Goal: Task Accomplishment & Management: Complete application form

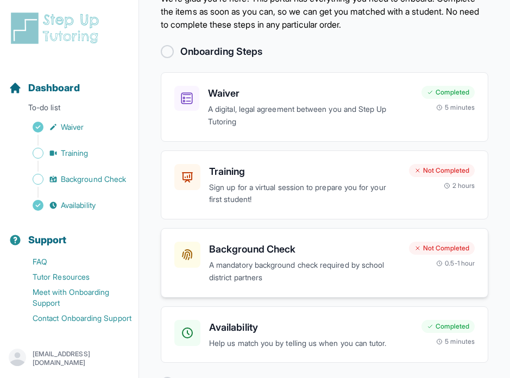
scroll to position [95, 0]
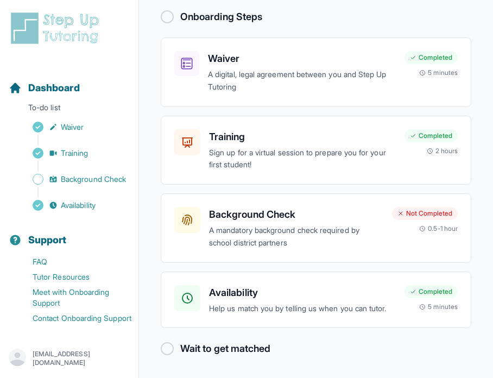
scroll to position [107, 0]
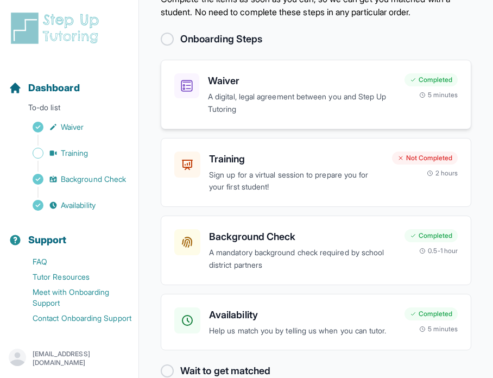
scroll to position [47, 0]
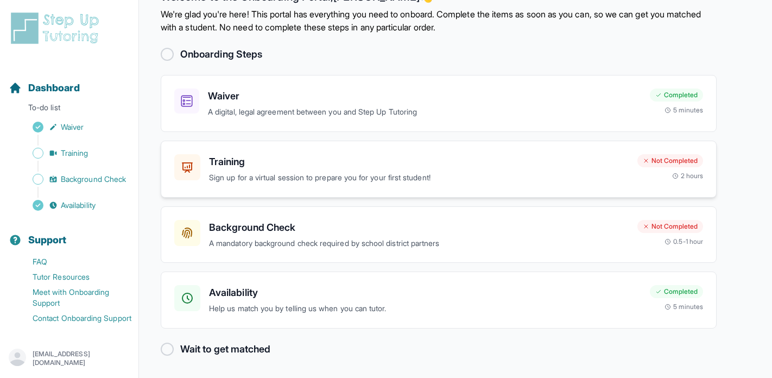
scroll to position [32, 0]
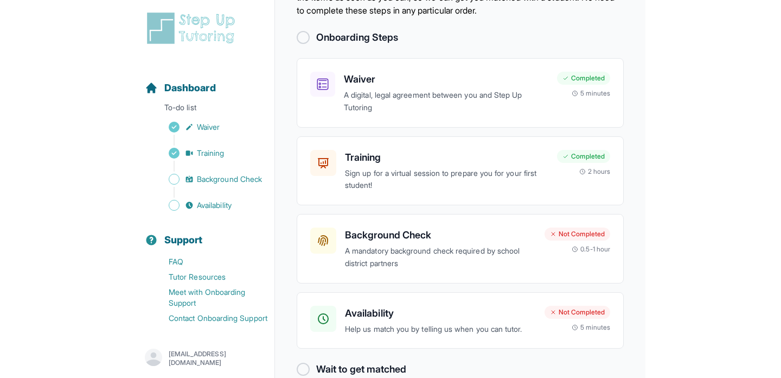
scroll to position [32, 0]
